Goal: Task Accomplishment & Management: Use online tool/utility

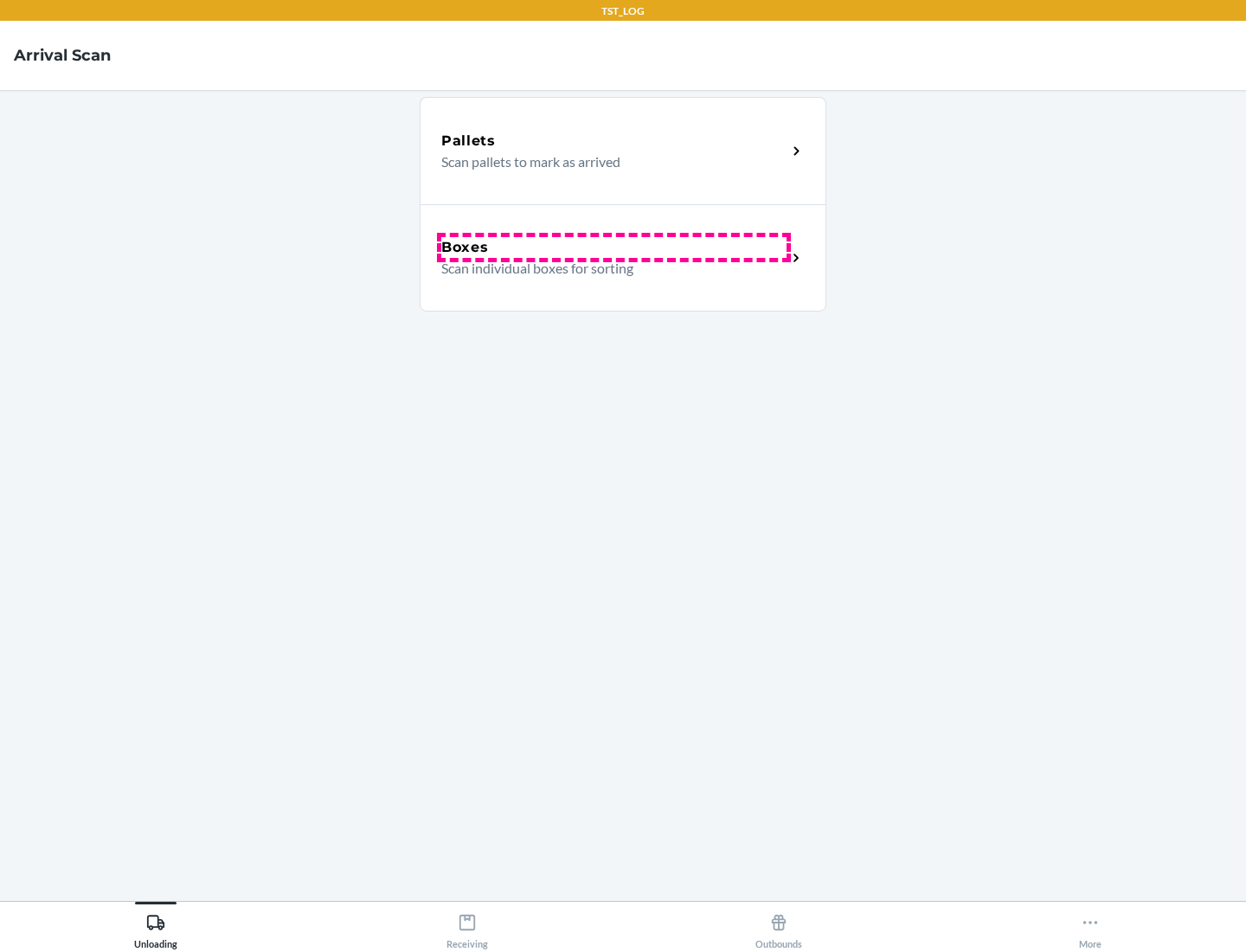
click at [613, 248] on div "Boxes" at bounding box center [614, 247] width 346 height 21
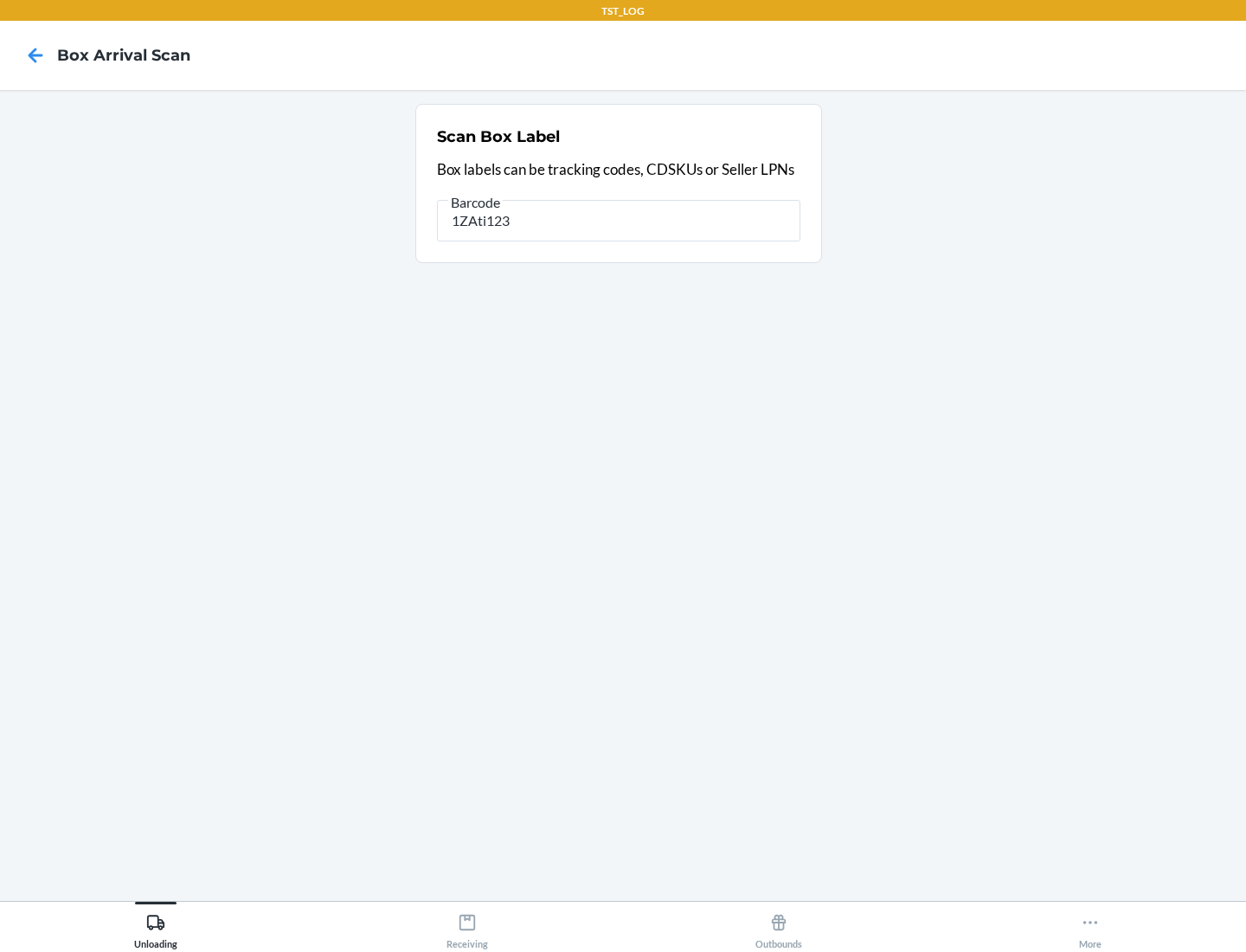
type input "1ZAti123"
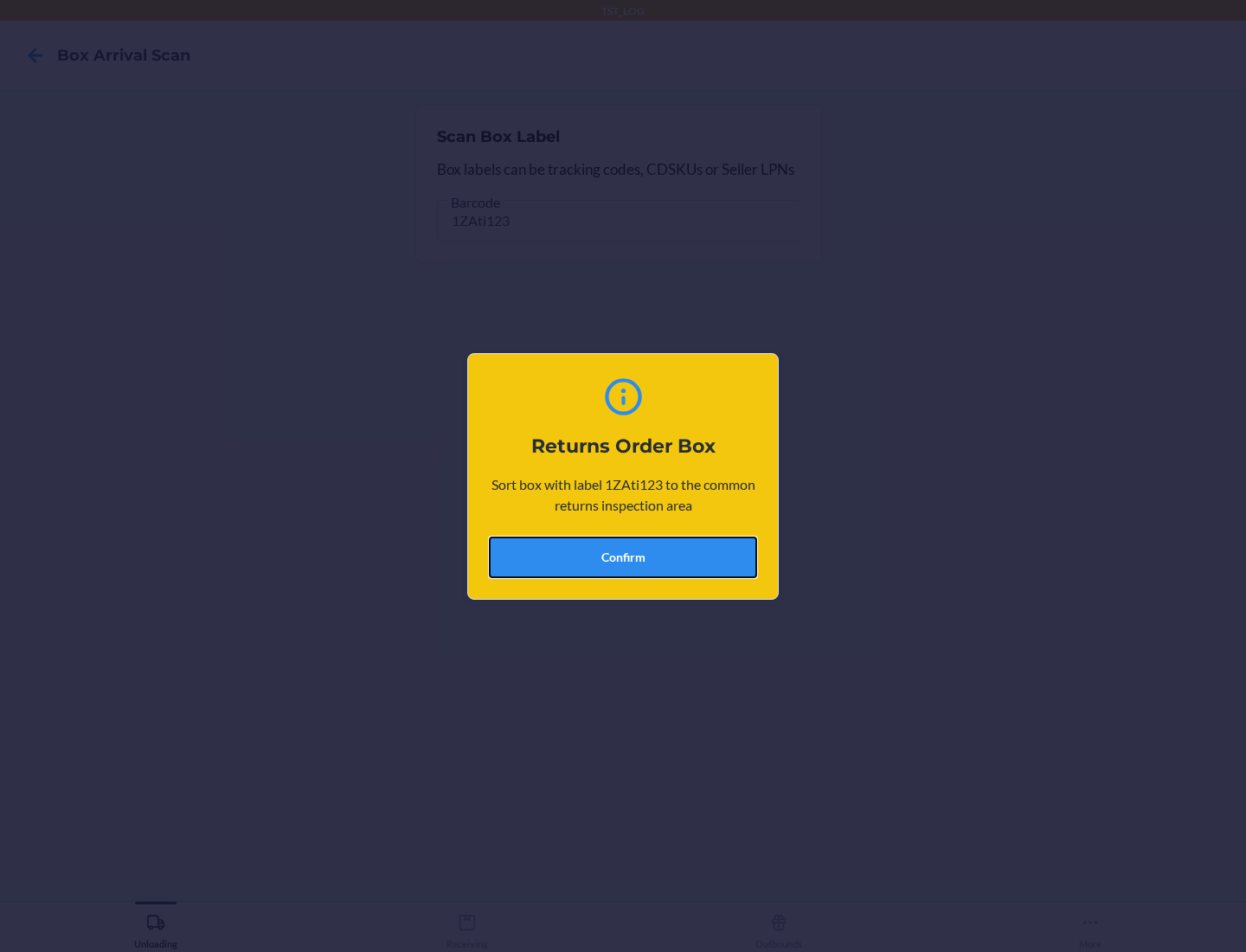
click at [623, 557] on button "Confirm" at bounding box center [623, 557] width 269 height 41
